Goal: Information Seeking & Learning: Understand process/instructions

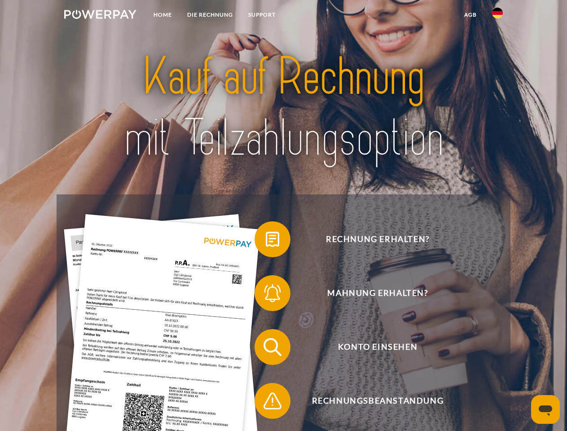
click at [100, 16] on img at bounding box center [100, 14] width 72 height 9
click at [498, 16] on img at bounding box center [497, 13] width 11 height 11
click at [470, 15] on link "agb" at bounding box center [471, 15] width 28 height 16
click at [266, 241] on span at bounding box center [259, 239] width 45 height 45
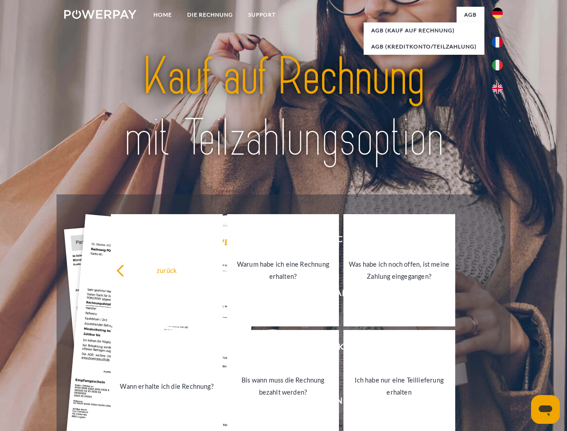
click at [223, 349] on link "Wann erhalte ich die Rechnung?" at bounding box center [167, 386] width 112 height 112
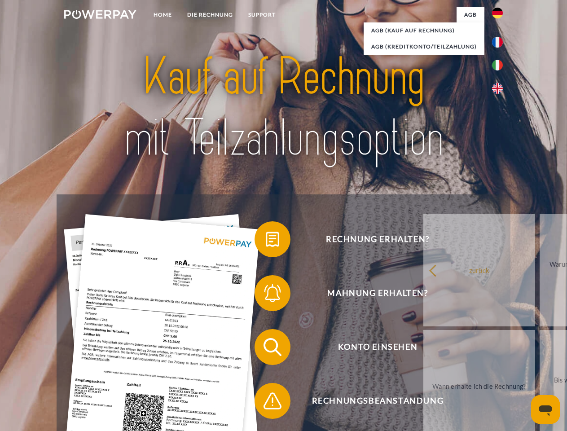
click at [266, 403] on span at bounding box center [259, 401] width 45 height 45
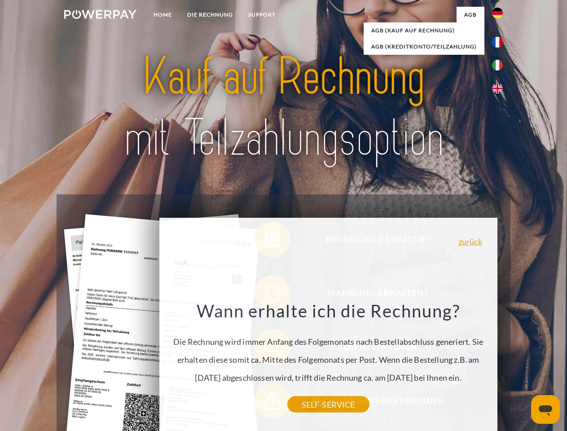
click at [546, 409] on icon "Messaging-Fenster öffnen" at bounding box center [545, 410] width 13 height 11
